Goal: Leave review/rating: Leave review/rating

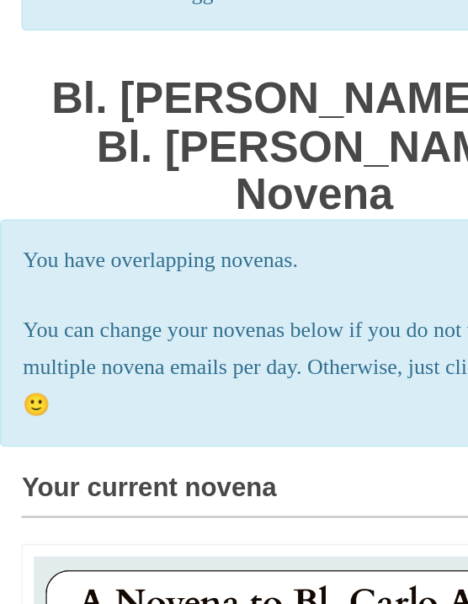
scroll to position [10, 0]
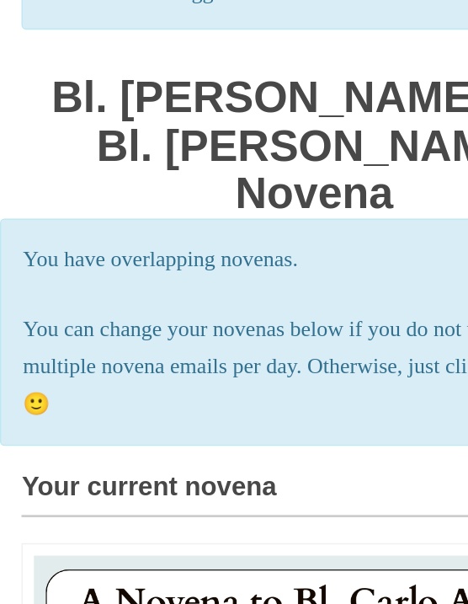
click at [70, 357] on p "You can change your novenas below if you do not want to get multiple novena ema…" at bounding box center [233, 398] width 433 height 83
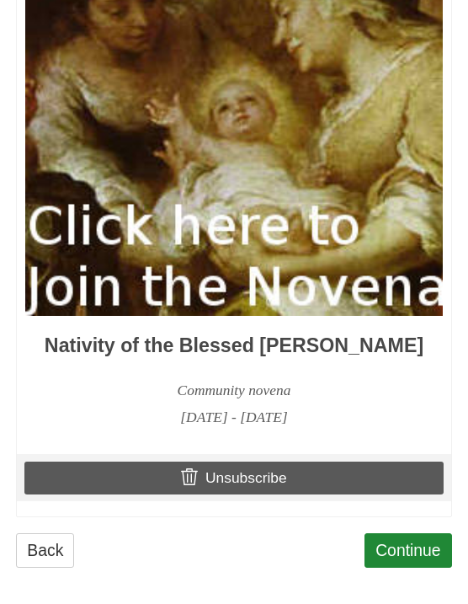
scroll to position [1647, 0]
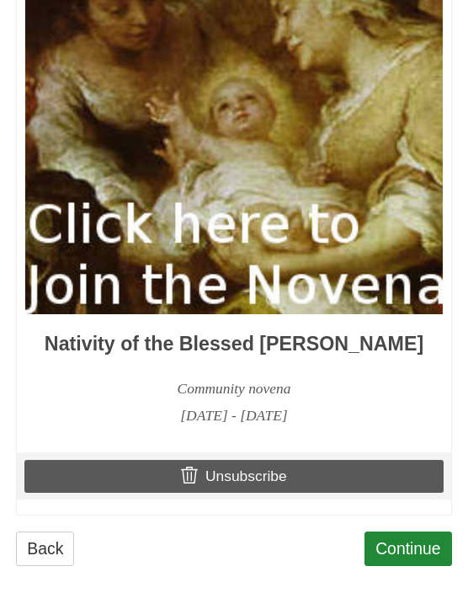
click at [267, 252] on img at bounding box center [234, 19] width 418 height 587
click at [305, 279] on img at bounding box center [234, 19] width 418 height 587
click at [184, 258] on img at bounding box center [234, 19] width 418 height 587
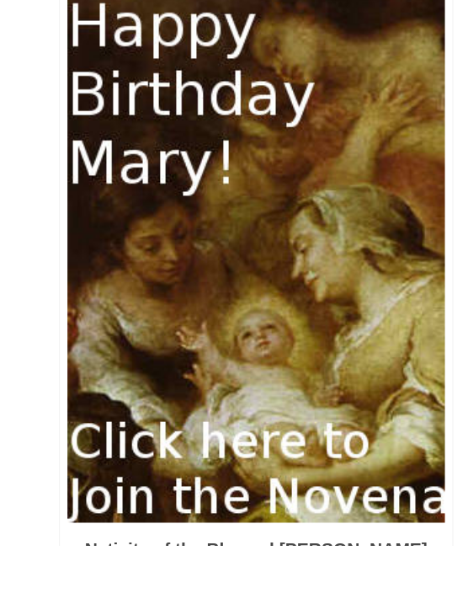
scroll to position [1577, 0]
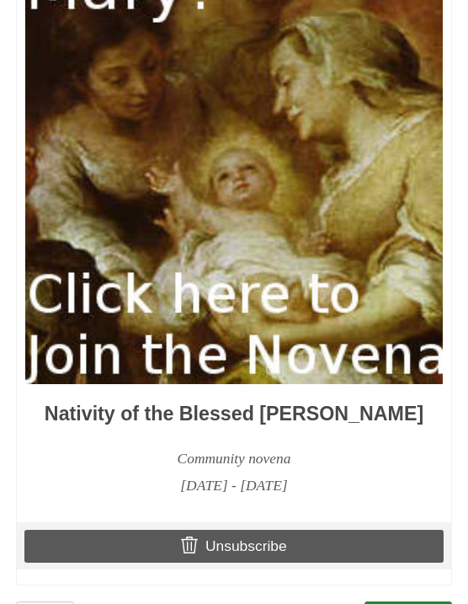
click at [419, 296] on img at bounding box center [234, 89] width 418 height 587
click at [401, 337] on img at bounding box center [234, 89] width 418 height 587
click at [386, 378] on img at bounding box center [234, 89] width 418 height 587
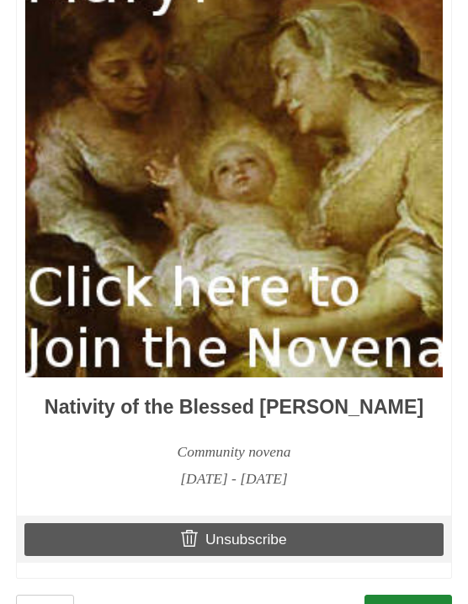
scroll to position [1585, 0]
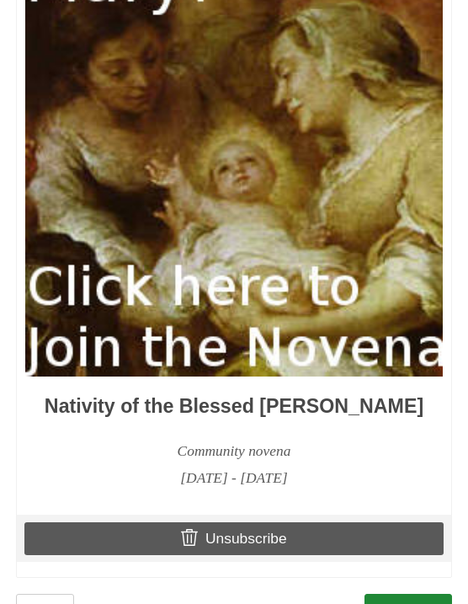
click at [284, 335] on img at bounding box center [234, 82] width 418 height 587
click at [320, 336] on img at bounding box center [234, 82] width 418 height 587
click at [380, 332] on img at bounding box center [234, 82] width 418 height 587
click at [412, 342] on img at bounding box center [234, 82] width 418 height 587
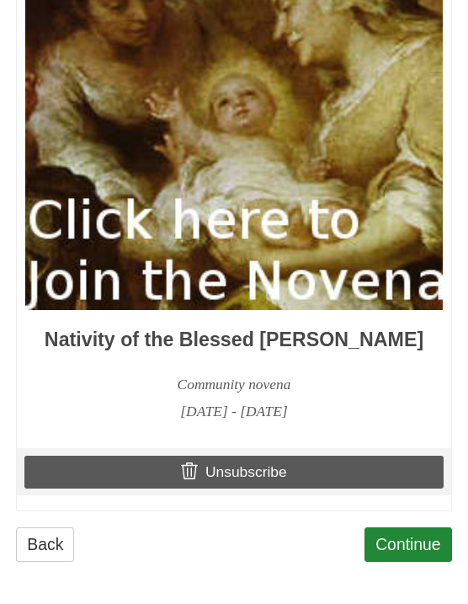
scroll to position [1652, 0]
click at [412, 561] on link "Continue" at bounding box center [408, 544] width 88 height 35
